Goal: Task Accomplishment & Management: Manage account settings

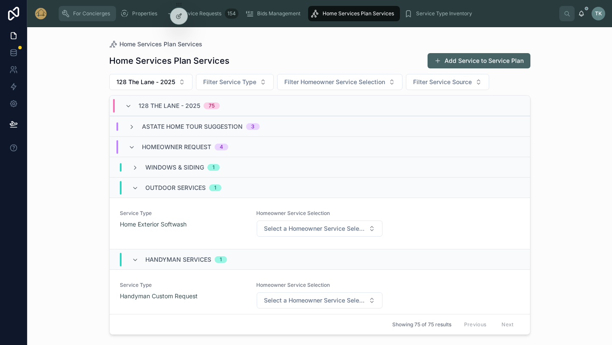
click at [96, 13] on span "For Concierges" at bounding box center [91, 13] width 37 height 7
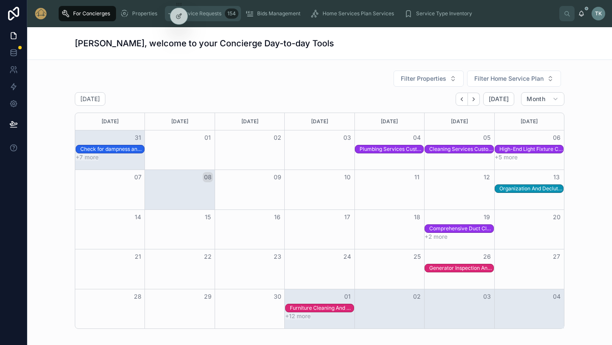
click at [202, 14] on span "Service Requests" at bounding box center [200, 13] width 42 height 7
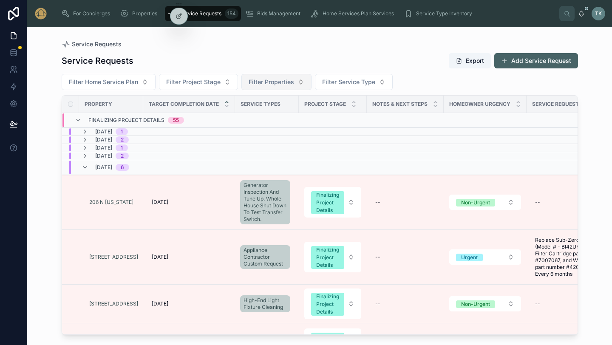
click at [274, 84] on span "Filter Properties" at bounding box center [271, 82] width 45 height 9
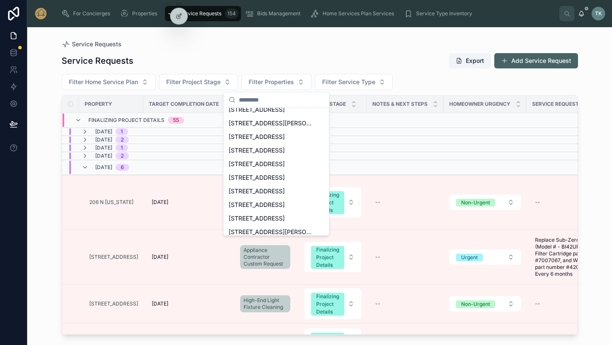
scroll to position [306, 0]
click at [268, 189] on span "[STREET_ADDRESS]" at bounding box center [257, 191] width 56 height 9
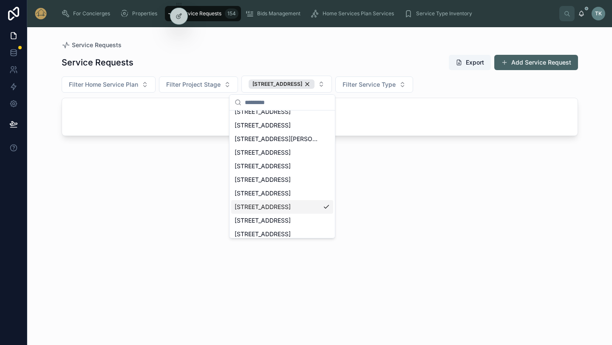
scroll to position [320, 0]
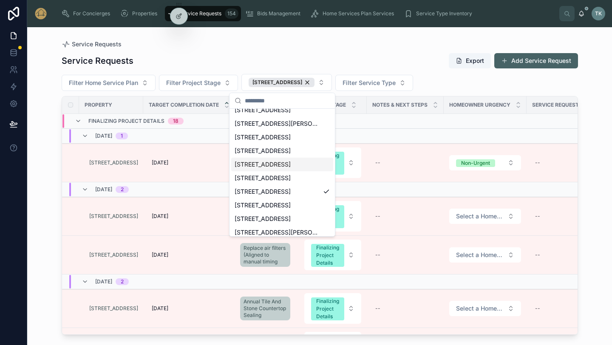
click at [595, 124] on div "Service Requests Service Requests Export Add Service Request Filter Home Servic…" at bounding box center [319, 186] width 585 height 318
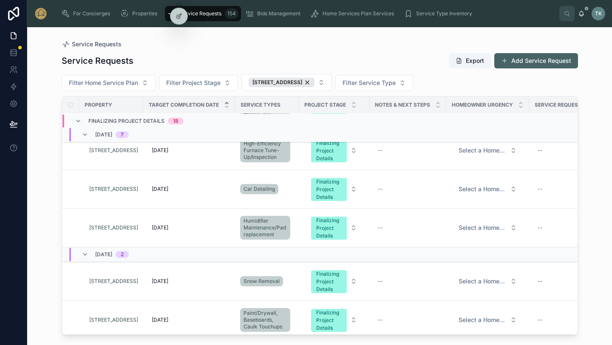
scroll to position [598, 0]
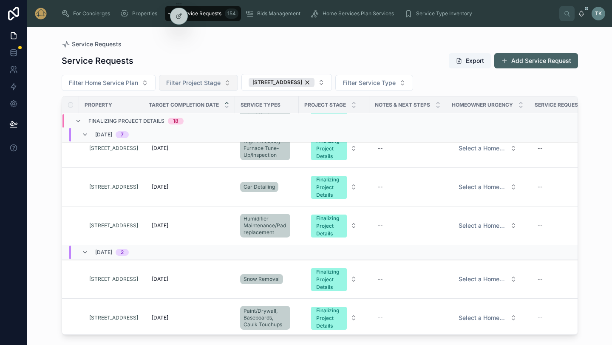
click at [222, 85] on button "Filter Project Stage" at bounding box center [198, 83] width 79 height 16
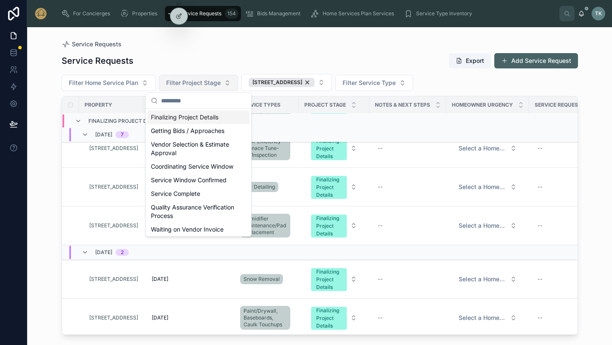
click at [222, 85] on button "Filter Project Stage" at bounding box center [198, 83] width 79 height 16
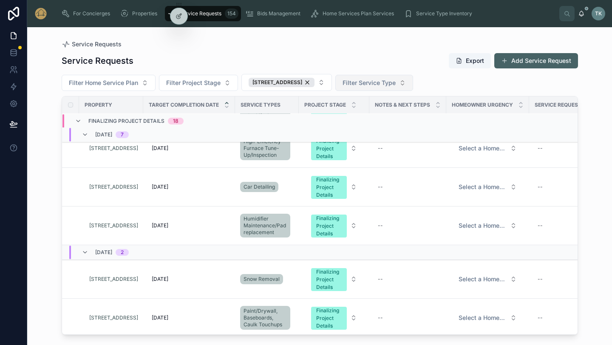
click at [357, 85] on span "Filter Service Type" at bounding box center [369, 83] width 53 height 9
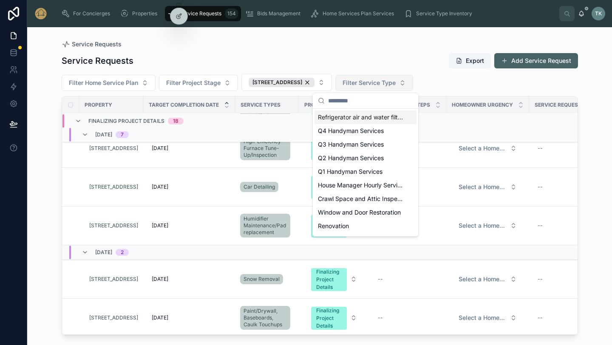
click at [357, 85] on span "Filter Service Type" at bounding box center [369, 83] width 53 height 9
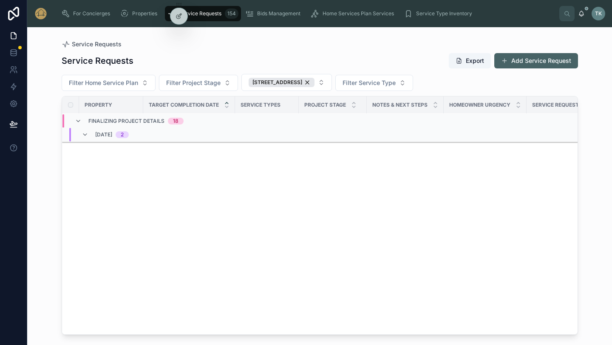
scroll to position [0, 0]
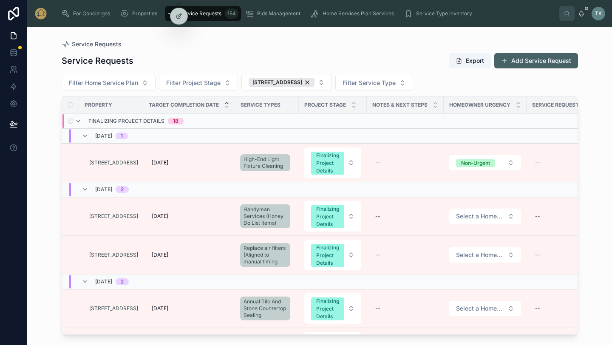
click at [108, 119] on span "Finalizing Project Details" at bounding box center [126, 121] width 76 height 7
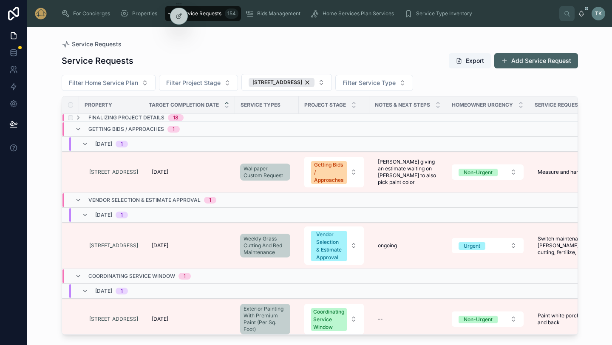
click at [168, 119] on span "18" at bounding box center [176, 117] width 16 height 7
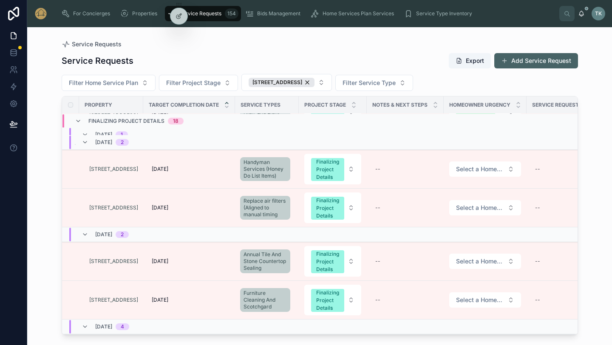
scroll to position [273, 0]
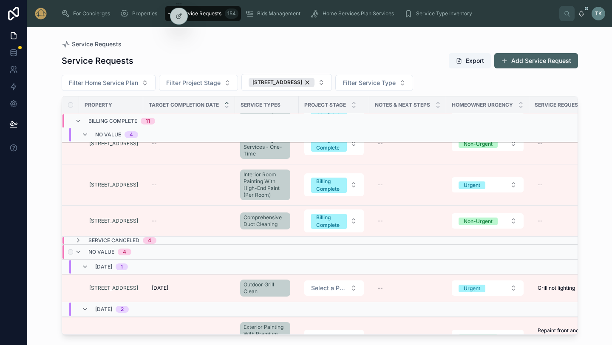
click at [128, 254] on span "4" at bounding box center [125, 252] width 14 height 7
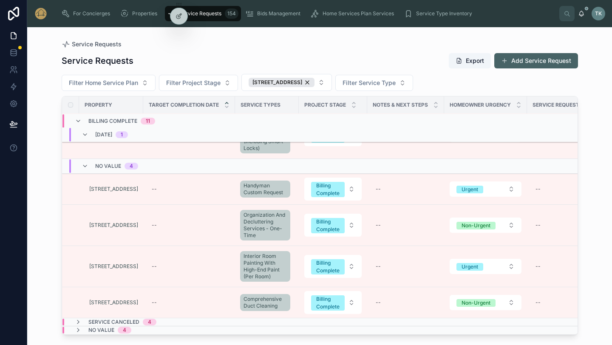
scroll to position [1537, 0]
click at [124, 330] on div "4" at bounding box center [124, 330] width 3 height 7
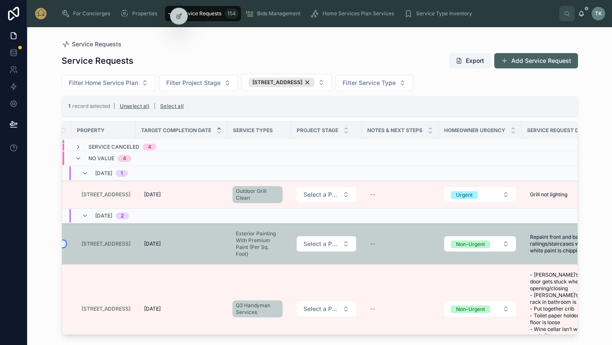
scroll to position [1760, 0]
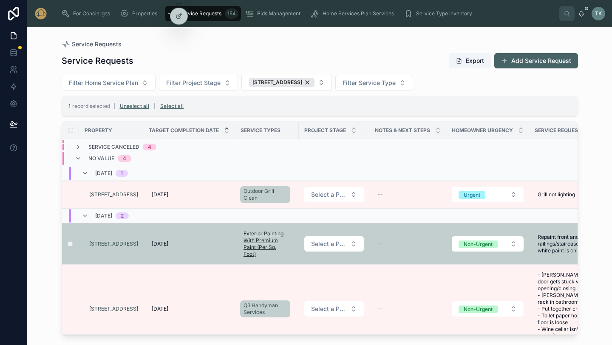
click at [270, 246] on span "Exterior Painting With Premium Paint (Per Sq. Foot)" at bounding box center [265, 243] width 43 height 27
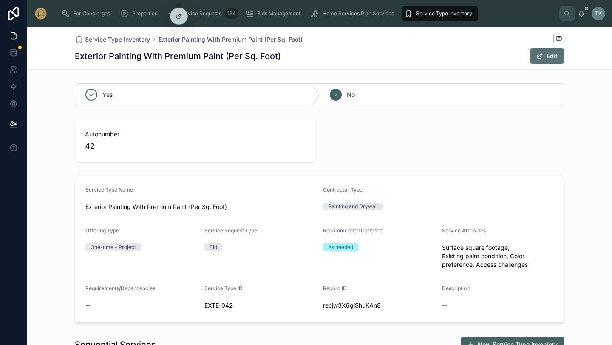
click at [548, 60] on button "Edit" at bounding box center [547, 55] width 35 height 15
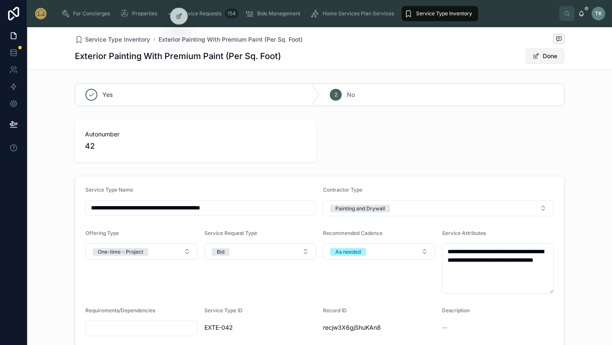
click at [546, 51] on button "Done" at bounding box center [544, 55] width 39 height 15
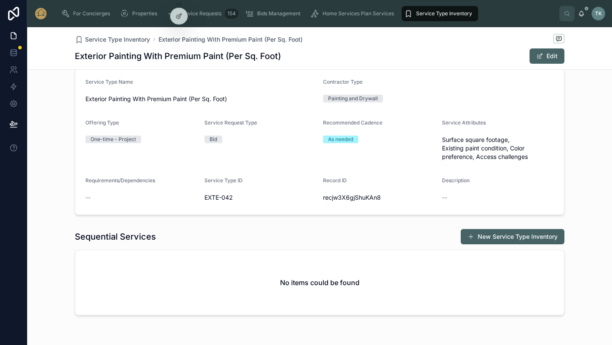
scroll to position [108, 0]
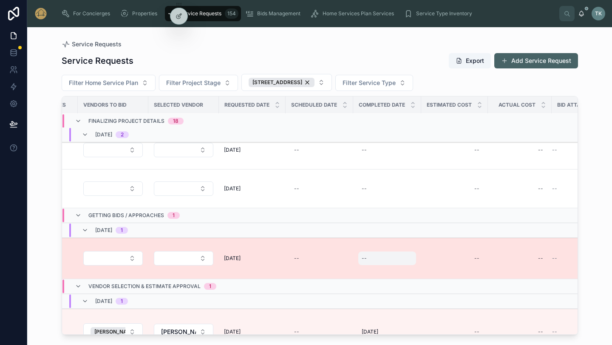
scroll to position [740, 605]
click at [450, 254] on div "--" at bounding box center [455, 259] width 57 height 14
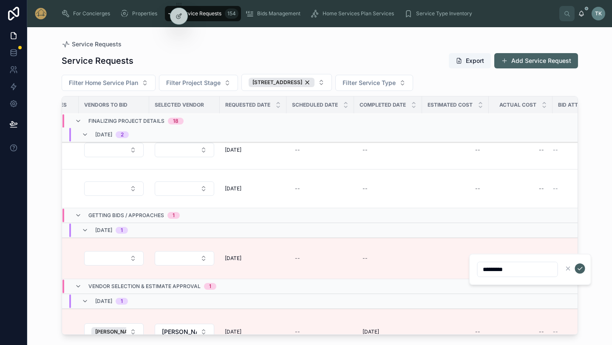
type input "*********"
click at [598, 225] on div "Service Requests Service Requests Export Add Service Request Filter Home Servic…" at bounding box center [319, 186] width 585 height 318
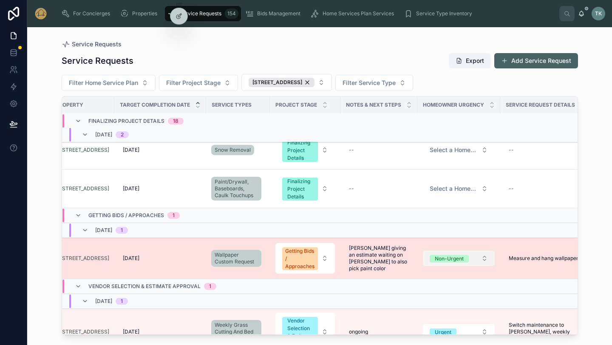
scroll to position [740, 23]
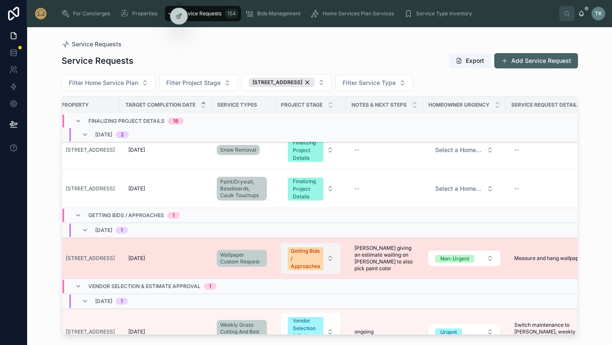
click at [332, 258] on button "Getting Bids / Approaches" at bounding box center [311, 258] width 60 height 31
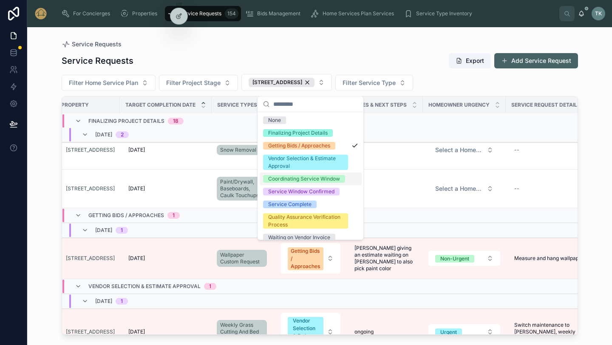
click at [326, 180] on div "Coordinating Service Window" at bounding box center [304, 179] width 72 height 8
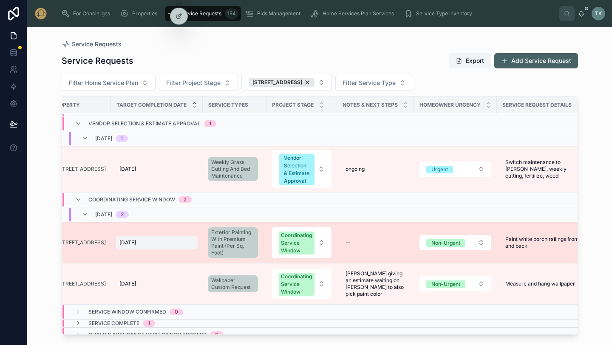
scroll to position [843, 27]
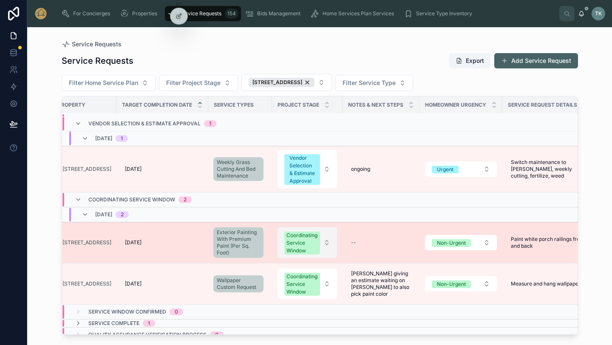
click at [329, 250] on button "Coordinating Service Window" at bounding box center [308, 242] width 60 height 31
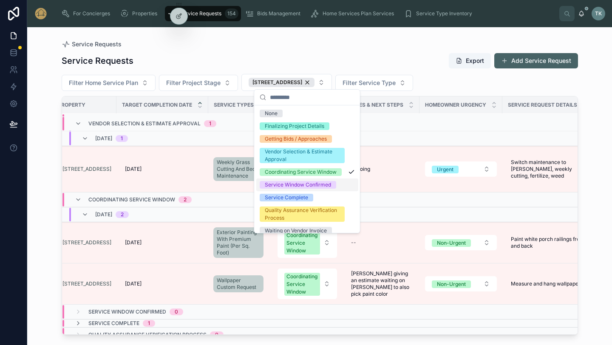
scroll to position [44, 0]
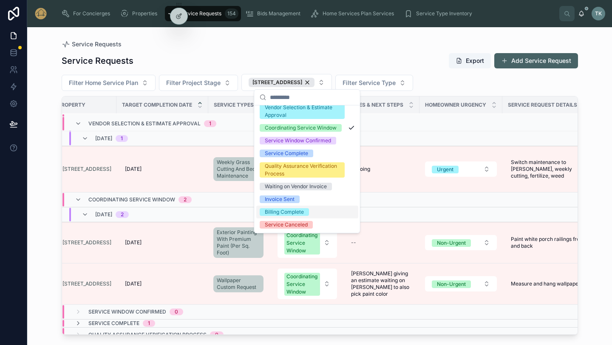
click at [310, 213] on div "Billing Complete" at bounding box center [307, 212] width 102 height 13
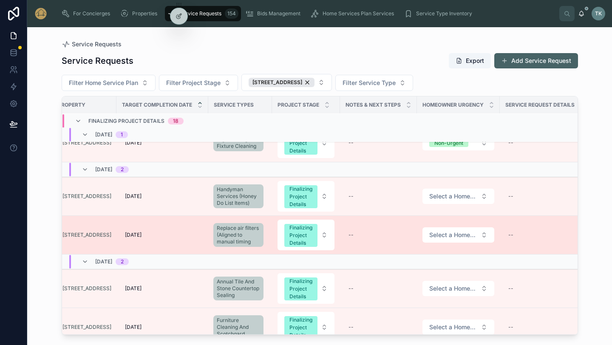
scroll to position [0, 27]
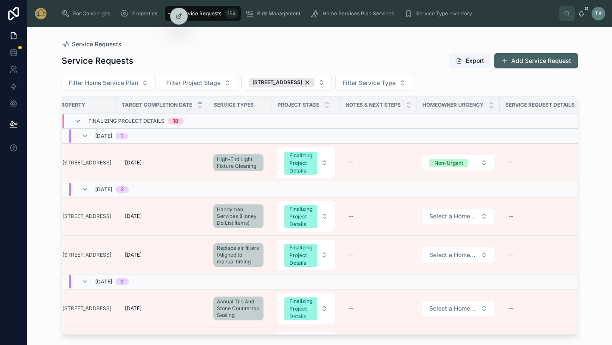
click at [315, 59] on div "Service Requests Export Add Service Request" at bounding box center [320, 61] width 516 height 16
click at [300, 82] on div "[STREET_ADDRESS]" at bounding box center [282, 82] width 66 height 9
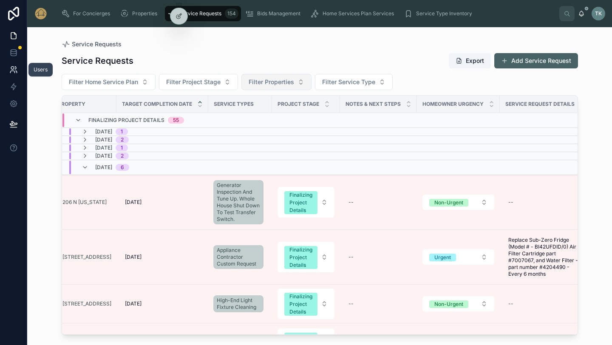
click at [15, 70] on icon at bounding box center [13, 69] width 9 height 9
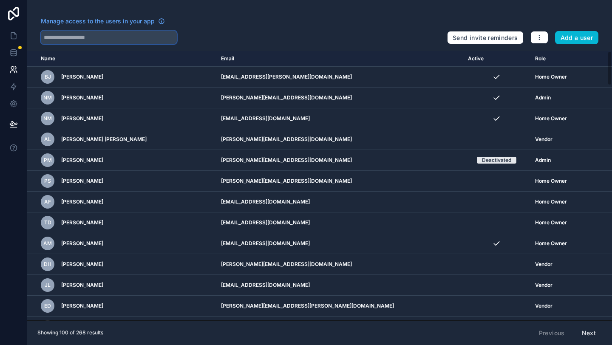
click at [93, 41] on input "text" at bounding box center [109, 38] width 136 height 14
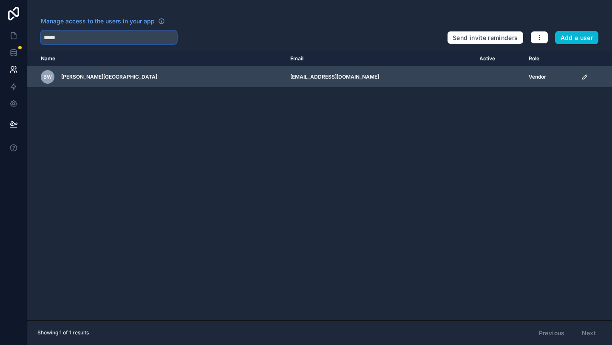
type input "*****"
click at [296, 79] on td "[EMAIL_ADDRESS][DOMAIN_NAME]" at bounding box center [379, 77] width 189 height 21
click at [285, 77] on td "[EMAIL_ADDRESS][DOMAIN_NAME]" at bounding box center [379, 77] width 189 height 21
drag, startPoint x: 295, startPoint y: 75, endPoint x: 226, endPoint y: 79, distance: 69.4
click at [285, 79] on td "[EMAIL_ADDRESS][DOMAIN_NAME]" at bounding box center [379, 77] width 189 height 21
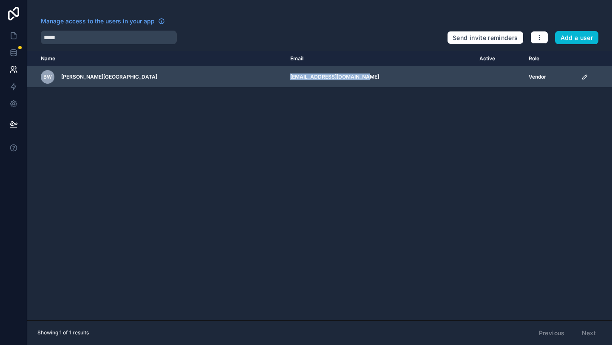
copy td "[EMAIL_ADDRESS][DOMAIN_NAME]"
